Goal: Task Accomplishment & Management: Use online tool/utility

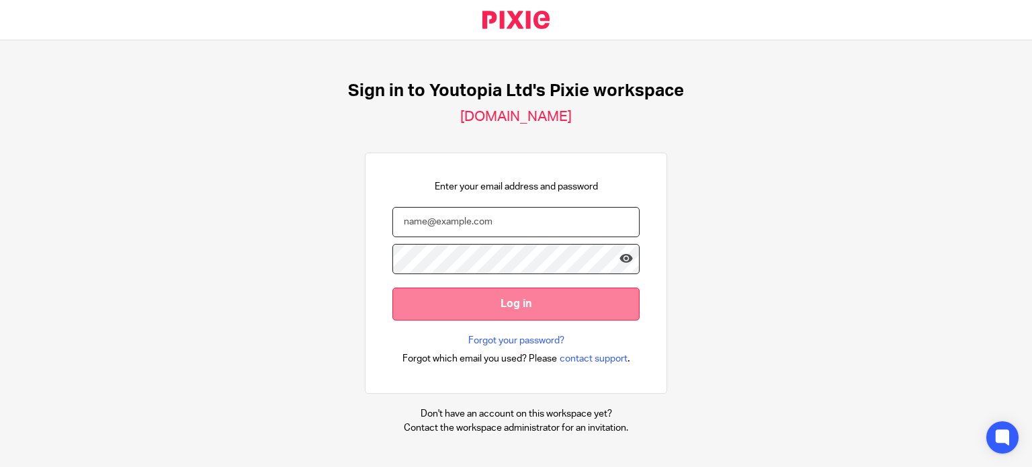
type input "katherine@youtopia.co.uk"
click at [497, 314] on input "Log in" at bounding box center [515, 303] width 247 height 33
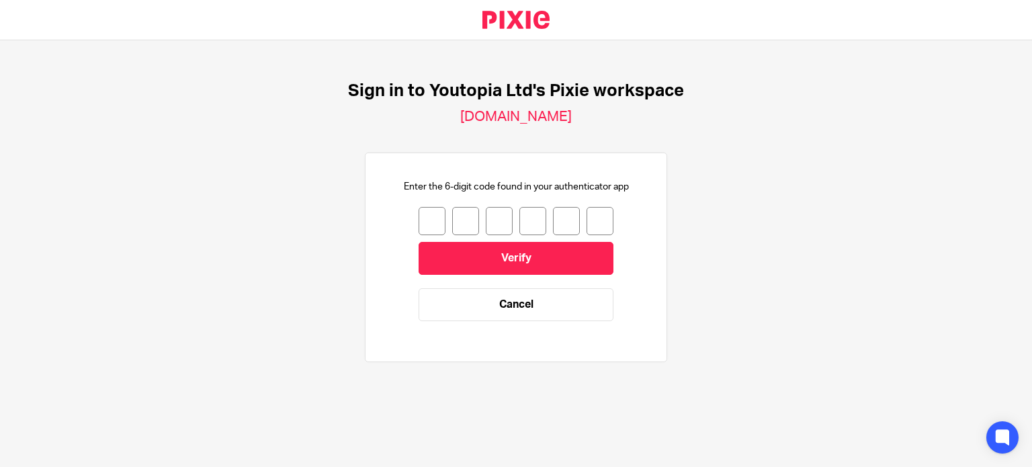
click at [421, 217] on input "number" at bounding box center [431, 221] width 27 height 28
type input "1"
type input "9"
type input "0"
type input "7"
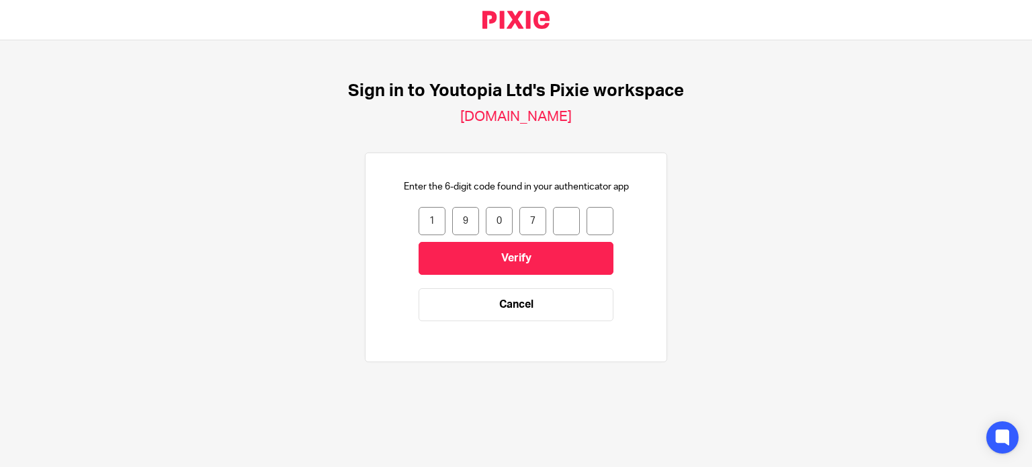
type input "1"
type input "5"
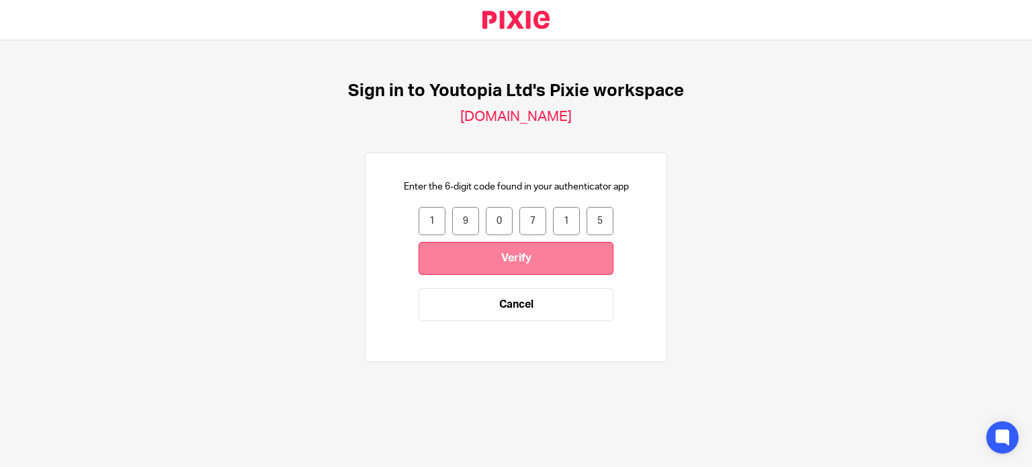
click at [491, 259] on input "Verify" at bounding box center [515, 258] width 195 height 33
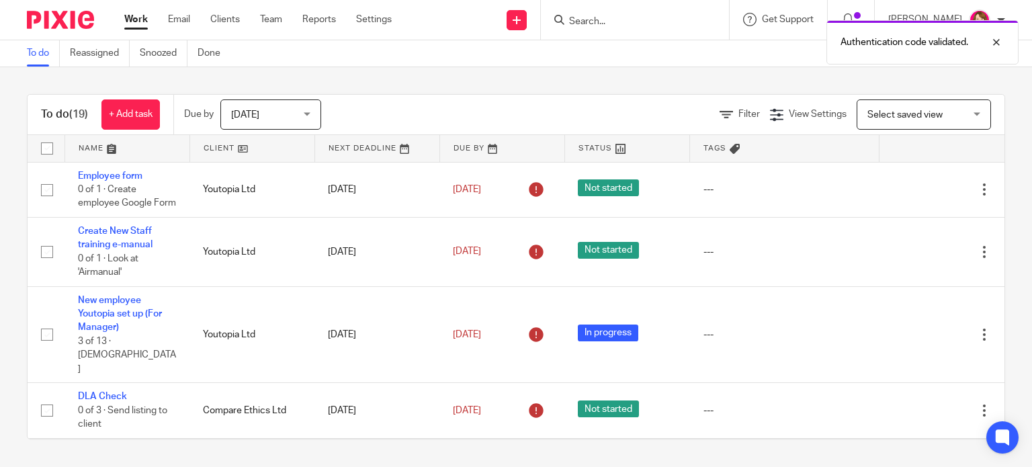
click at [311, 122] on div "Today Today" at bounding box center [270, 114] width 101 height 30
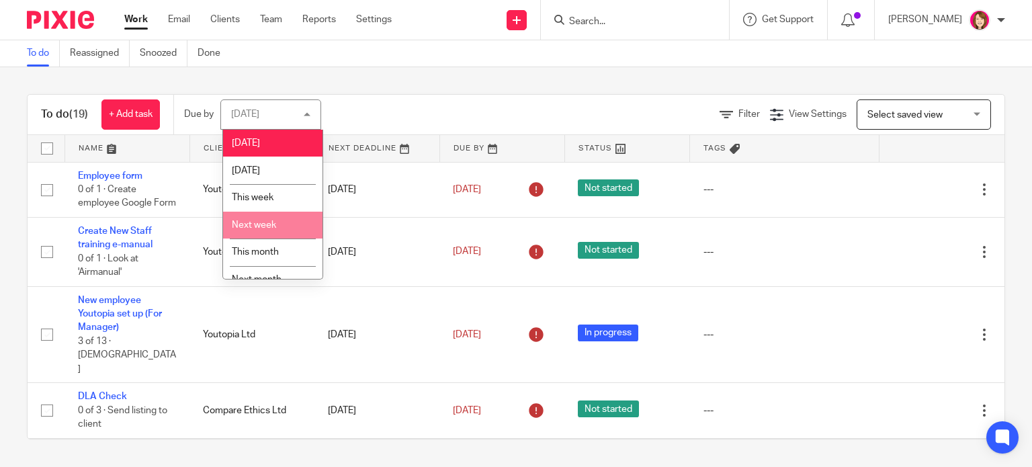
scroll to position [43, 0]
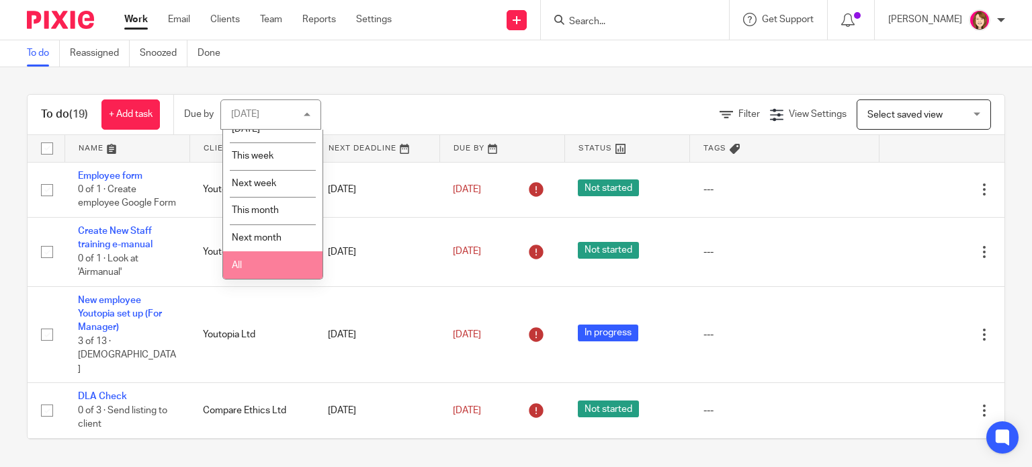
click at [296, 266] on li "All" at bounding box center [272, 265] width 99 height 28
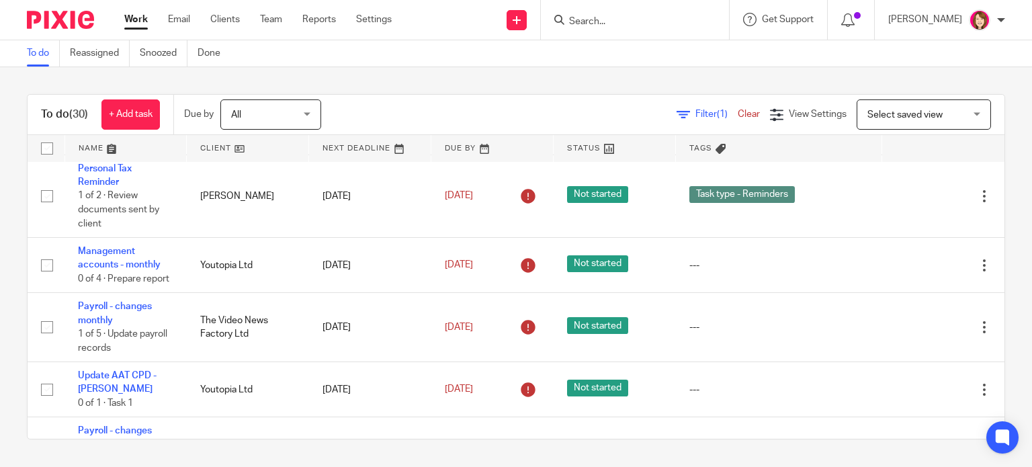
scroll to position [814, 0]
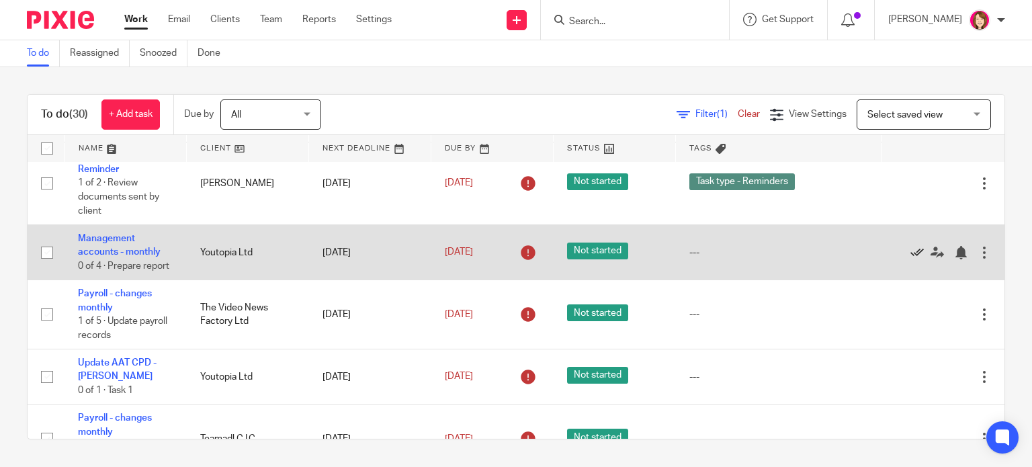
click at [910, 251] on icon at bounding box center [916, 252] width 13 height 13
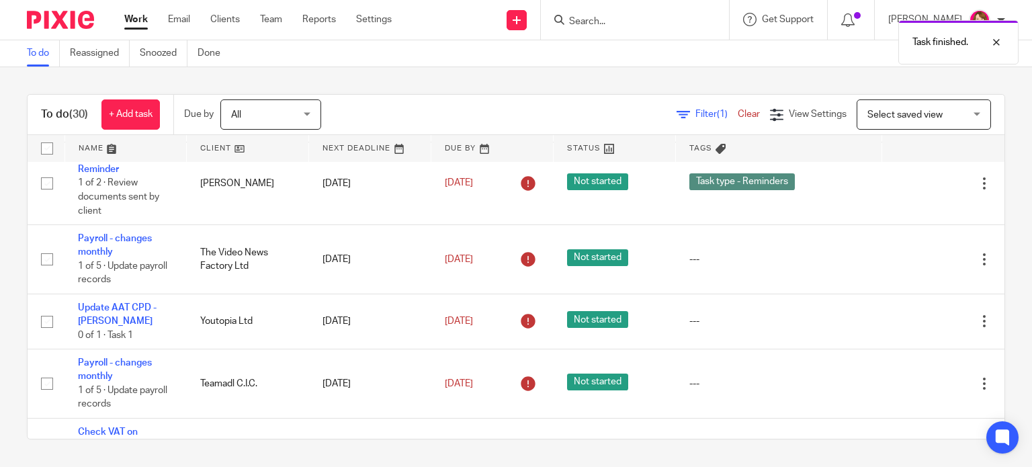
click at [910, 253] on icon at bounding box center [916, 259] width 13 height 13
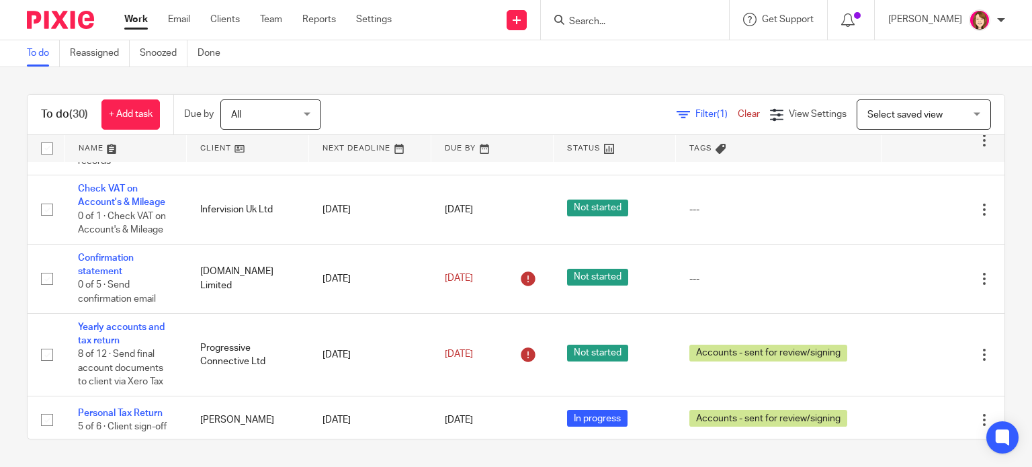
scroll to position [995, 0]
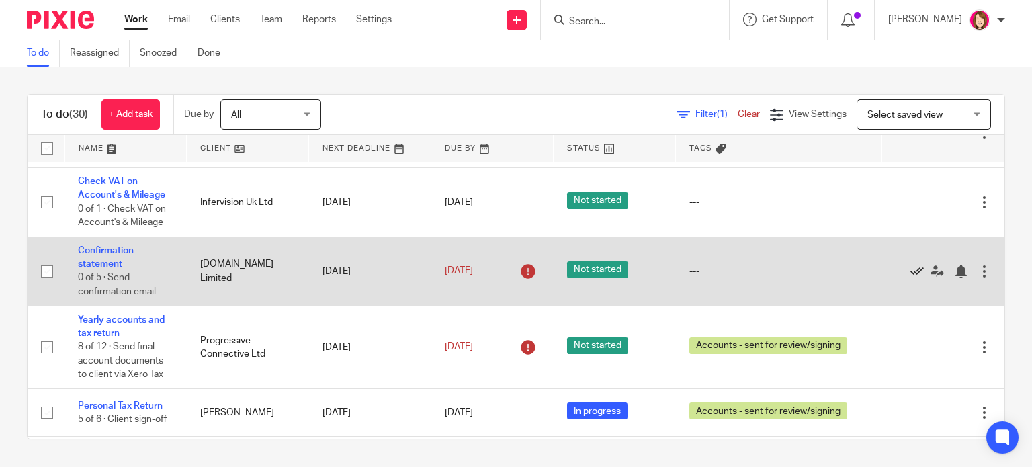
click at [910, 265] on icon at bounding box center [916, 271] width 13 height 13
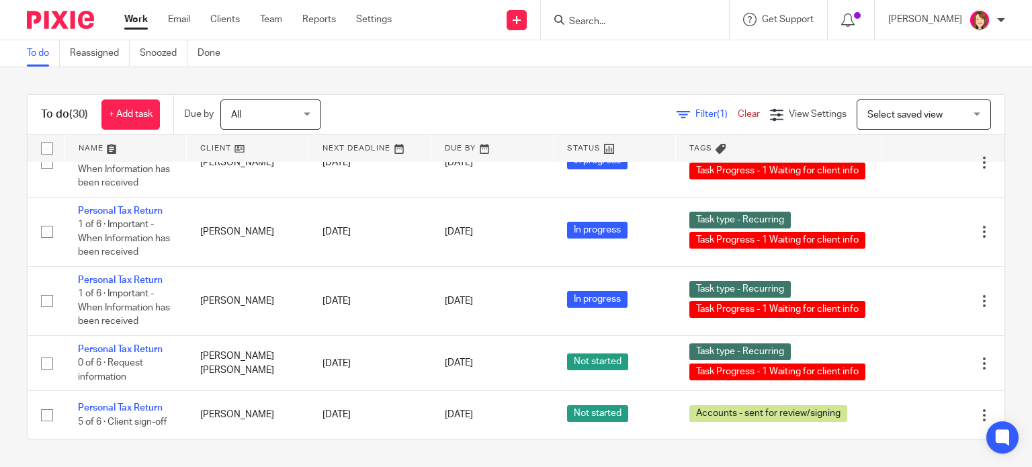
scroll to position [1522, 0]
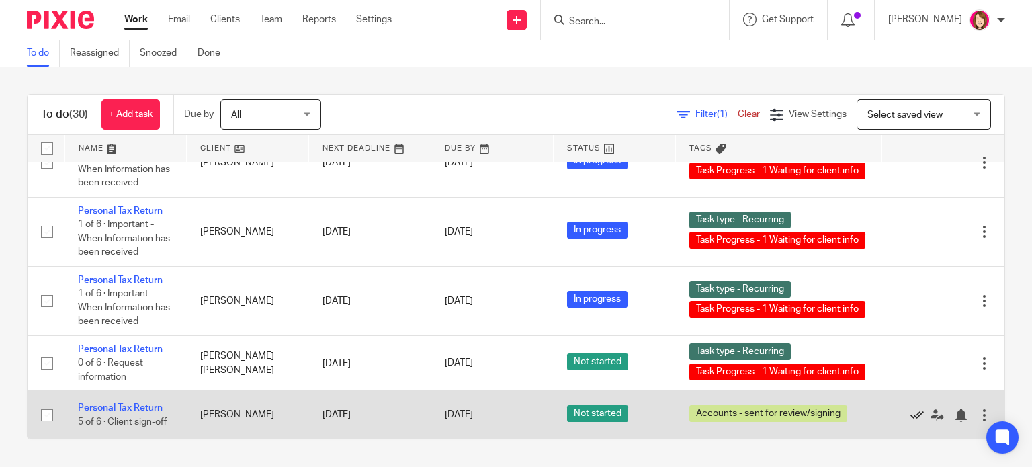
click at [910, 408] on icon at bounding box center [916, 414] width 13 height 13
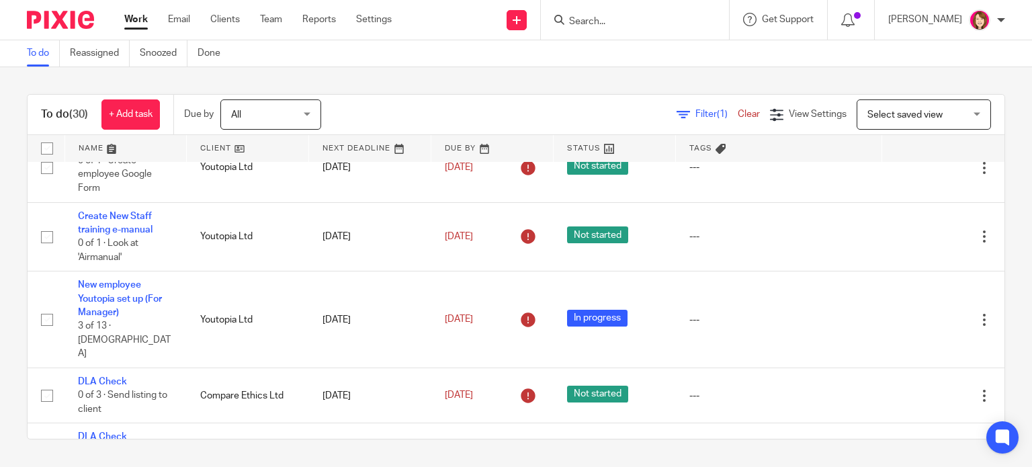
scroll to position [0, 0]
